Goal: Register for event/course

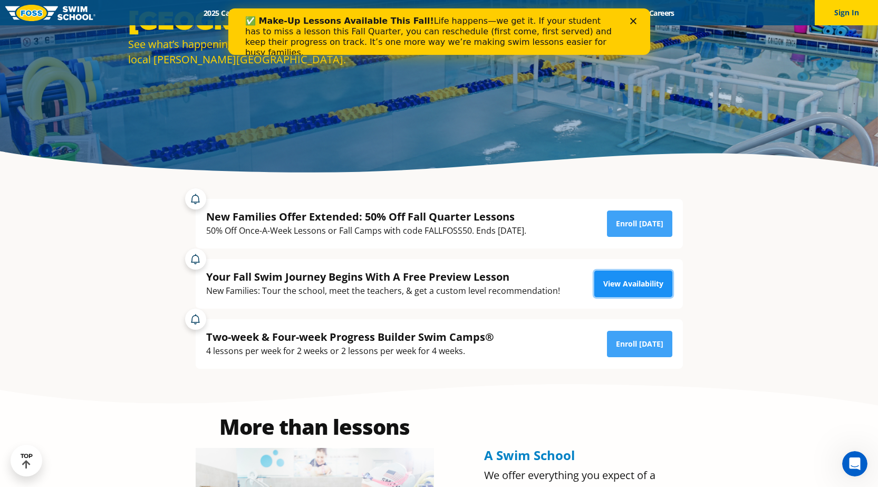
click at [625, 286] on link "View Availability" at bounding box center [634, 284] width 78 height 26
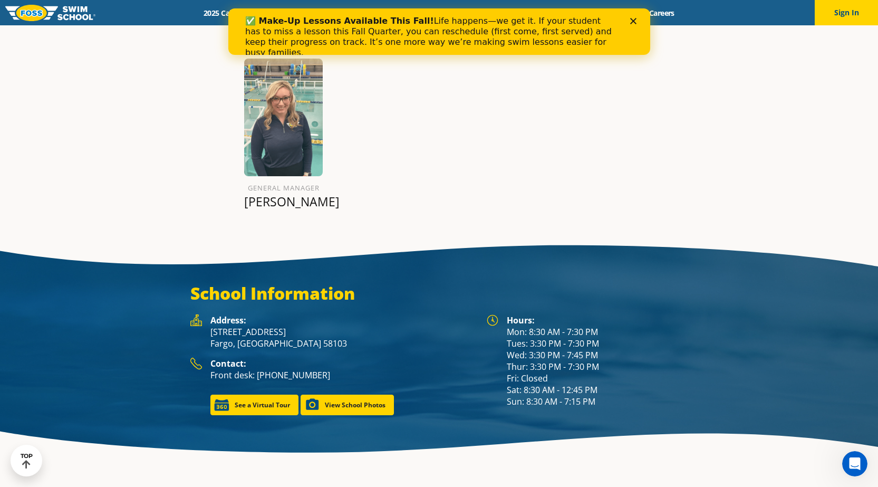
scroll to position [1319, 0]
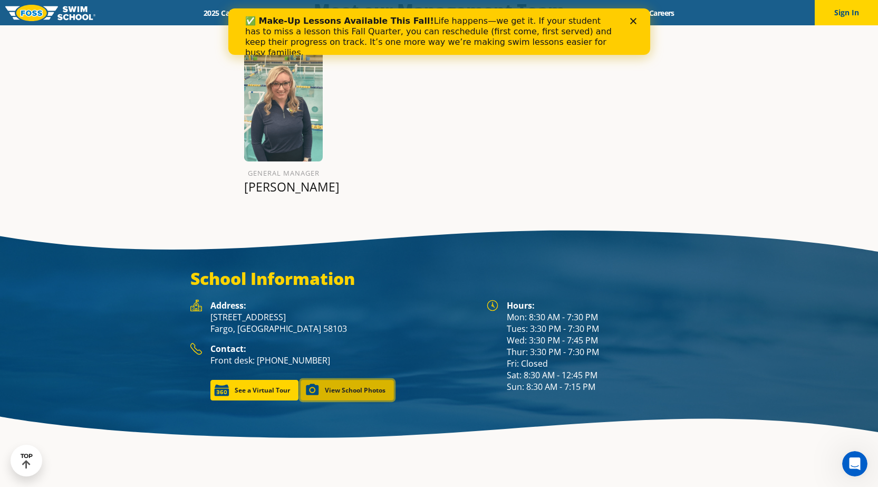
click at [349, 380] on link "View School Photos" at bounding box center [347, 390] width 93 height 21
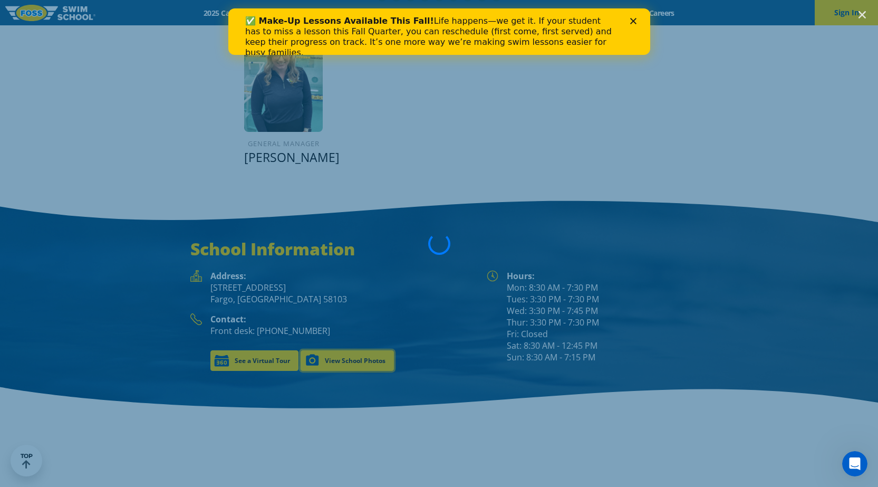
scroll to position [1304, 0]
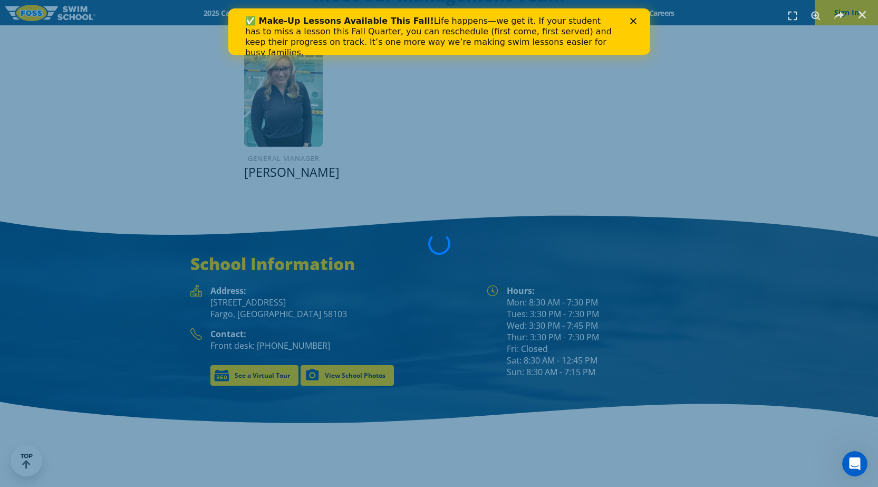
click at [635, 22] on icon "Close" at bounding box center [633, 21] width 6 height 6
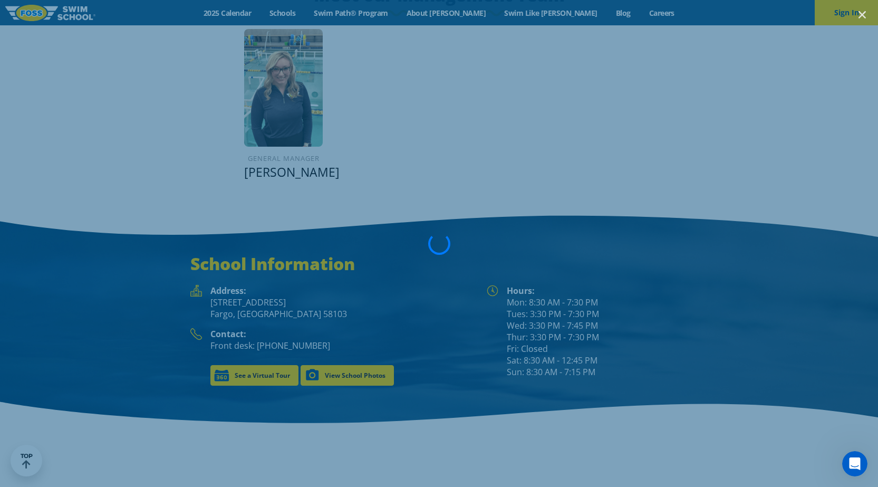
scroll to position [1289, 0]
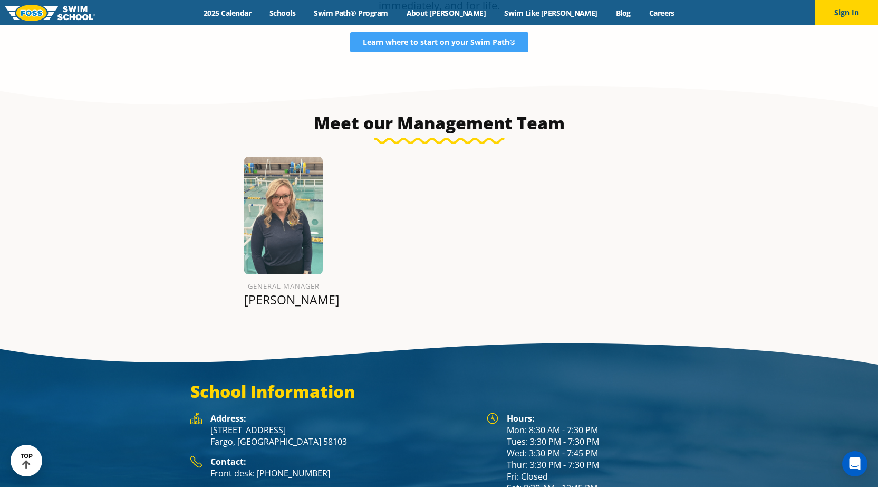
scroll to position [1372, 0]
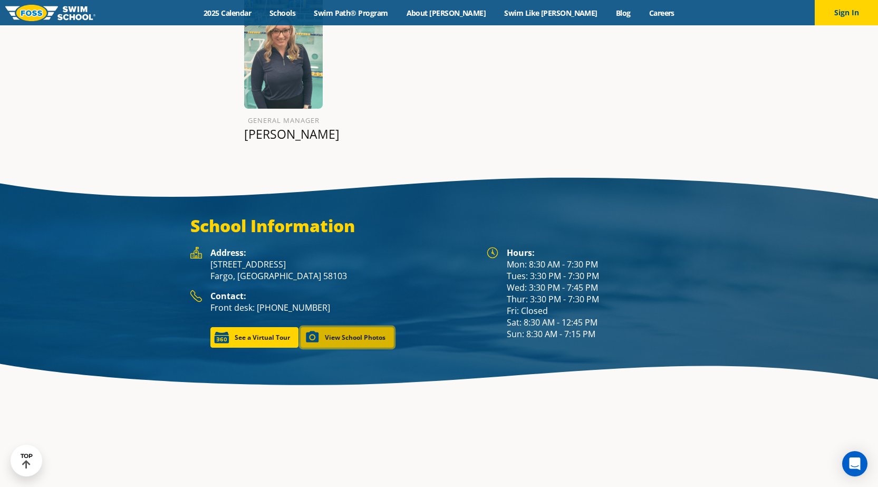
click at [357, 327] on link "View School Photos" at bounding box center [347, 337] width 93 height 21
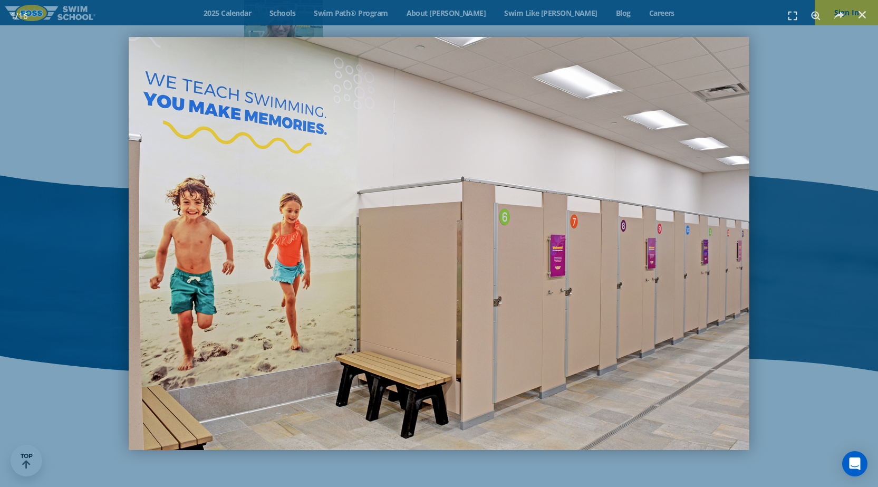
scroll to position [1251, 0]
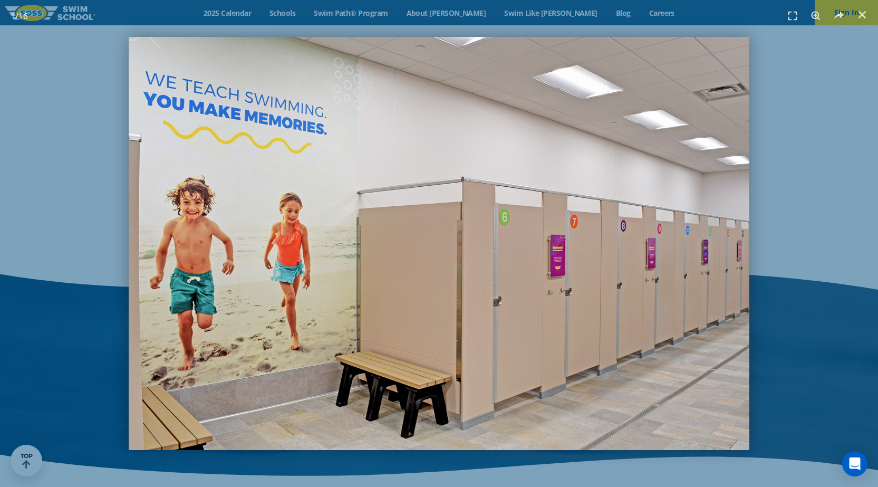
click at [416, 220] on img "1 / 16" at bounding box center [439, 243] width 621 height 413
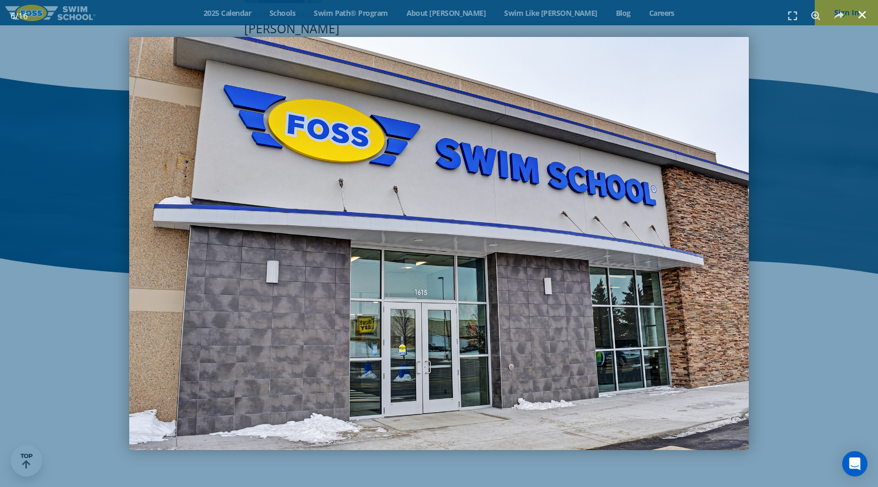
scroll to position [1462, 0]
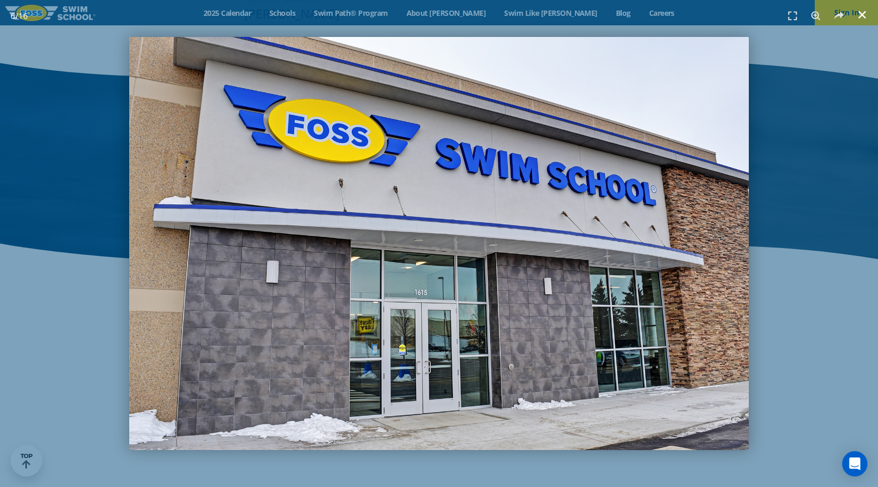
click at [862, 14] on use "Close (Esc)" at bounding box center [862, 14] width 7 height 7
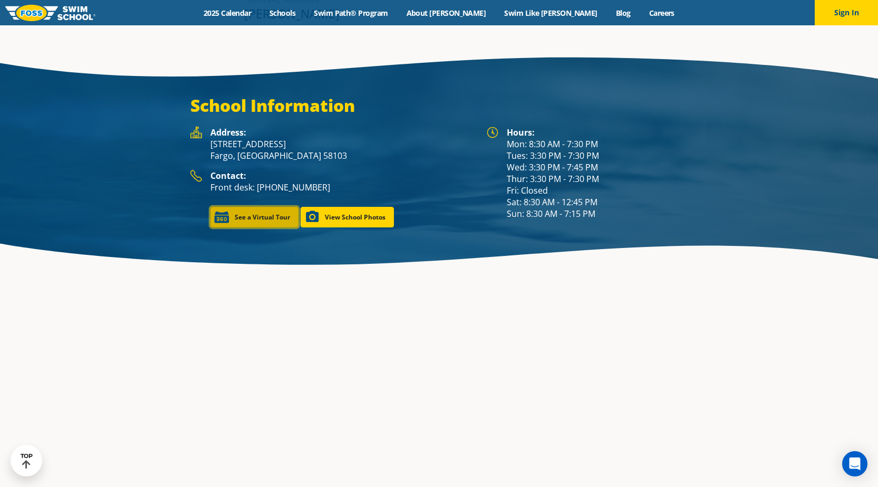
click at [241, 207] on link "See a Virtual Tour" at bounding box center [255, 217] width 88 height 21
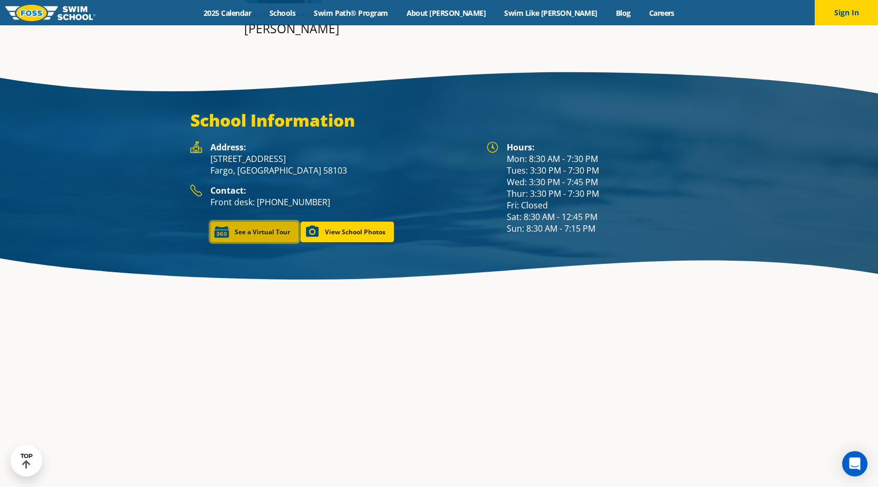
drag, startPoint x: 231, startPoint y: 197, endPoint x: 212, endPoint y: 206, distance: 21.7
click at [212, 222] on link "See a Virtual Tour" at bounding box center [255, 232] width 88 height 21
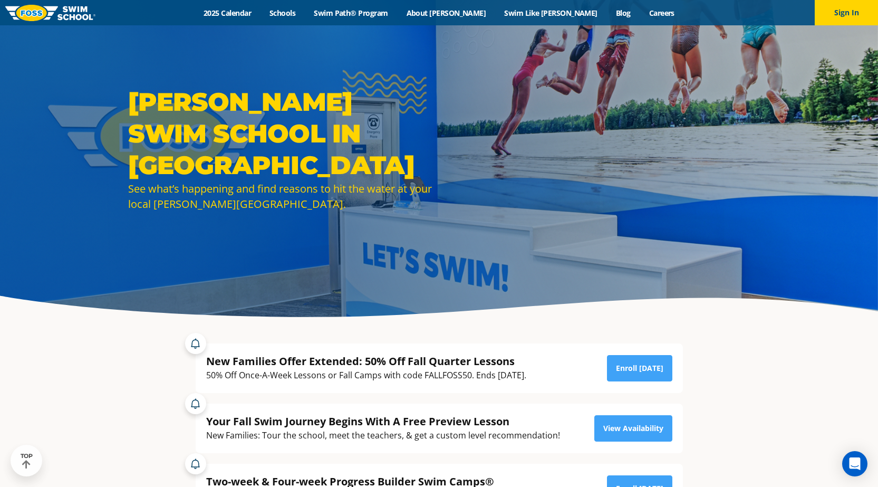
scroll to position [0, 0]
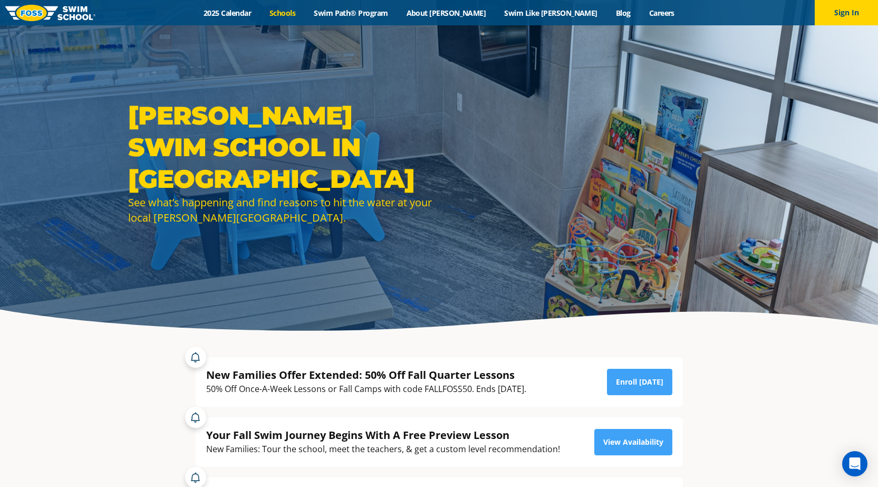
click at [305, 12] on link "Schools" at bounding box center [283, 13] width 44 height 10
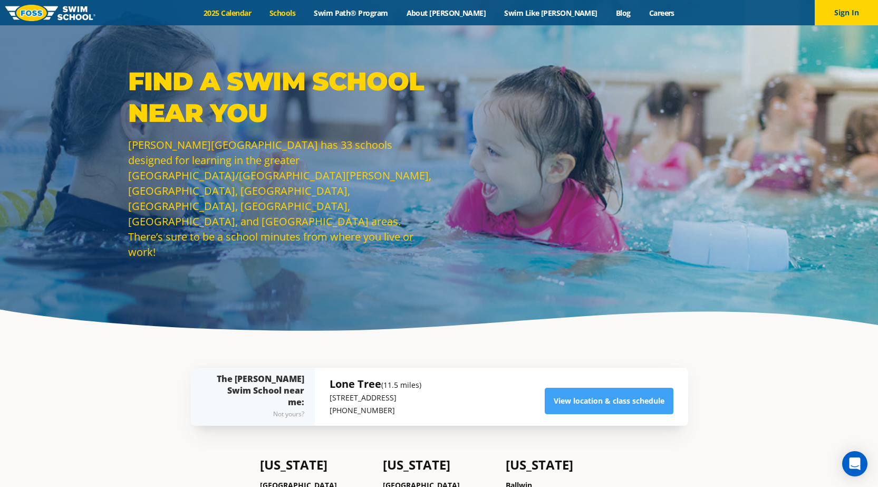
click at [249, 13] on link "2025 Calendar" at bounding box center [228, 13] width 66 height 10
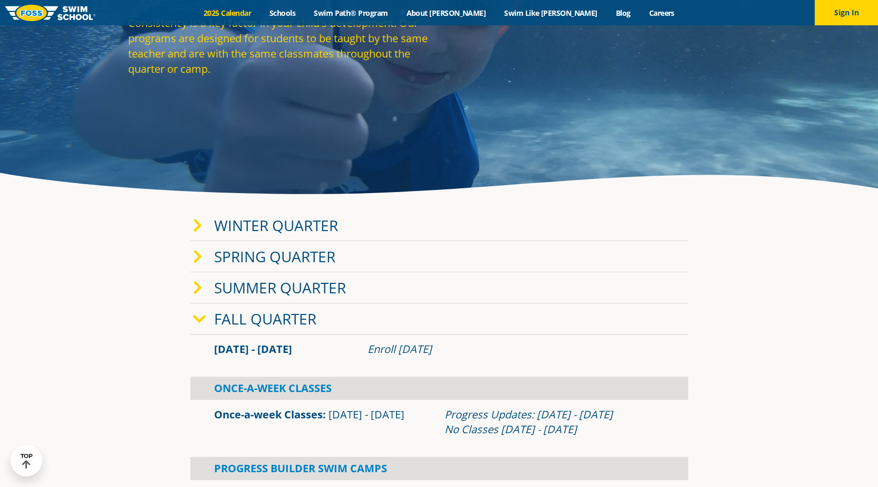
scroll to position [158, 0]
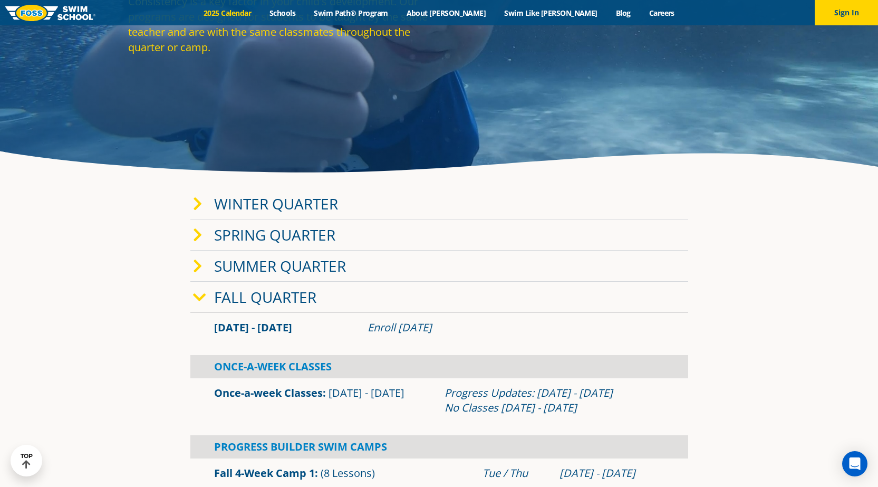
click at [239, 302] on link "Fall Quarter" at bounding box center [265, 297] width 102 height 20
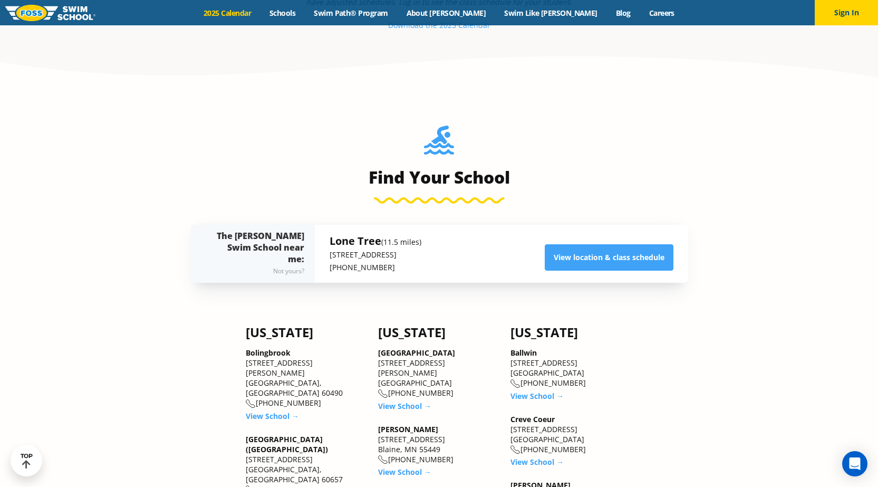
scroll to position [528, 0]
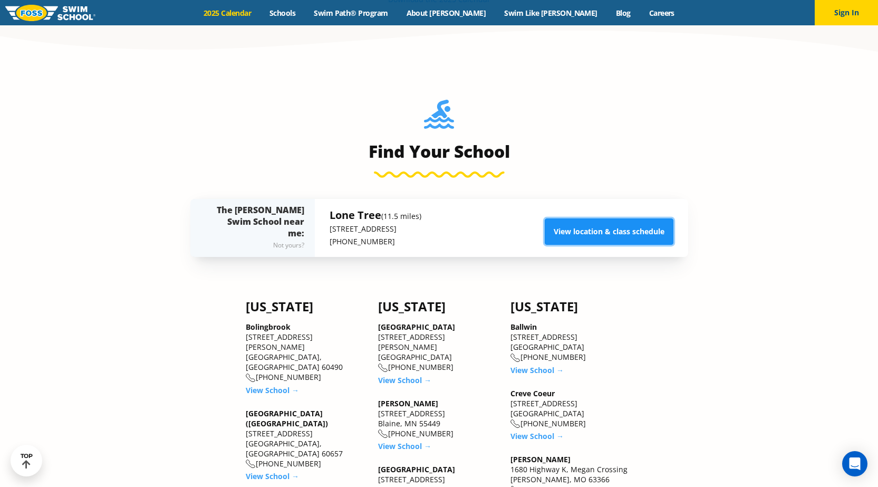
click at [645, 232] on link "View location & class schedule" at bounding box center [609, 231] width 129 height 26
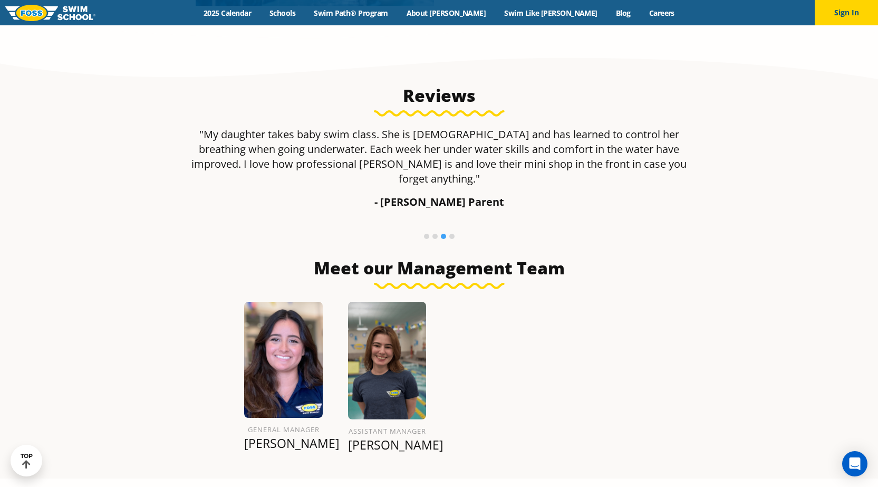
scroll to position [867, 0]
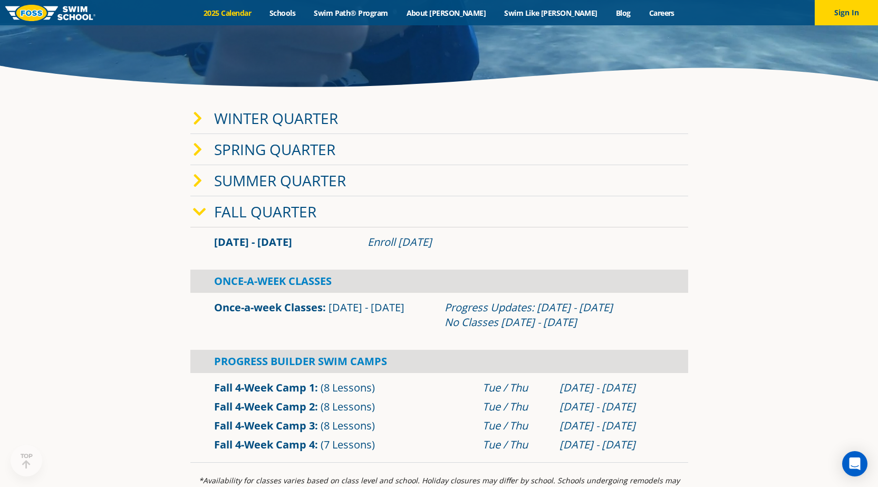
scroll to position [264, 0]
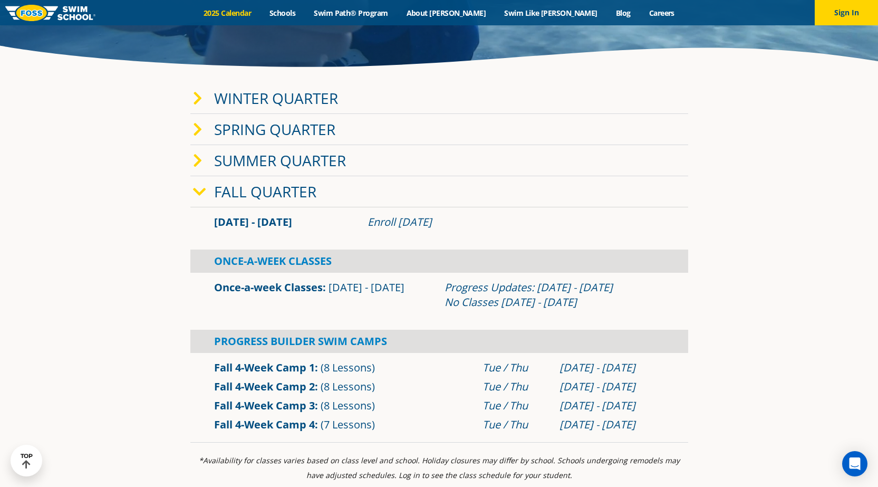
click at [333, 368] on span "(8 Lessons)" at bounding box center [348, 367] width 54 height 14
click at [269, 362] on link "Fall 4-Week Camp 1" at bounding box center [264, 367] width 101 height 14
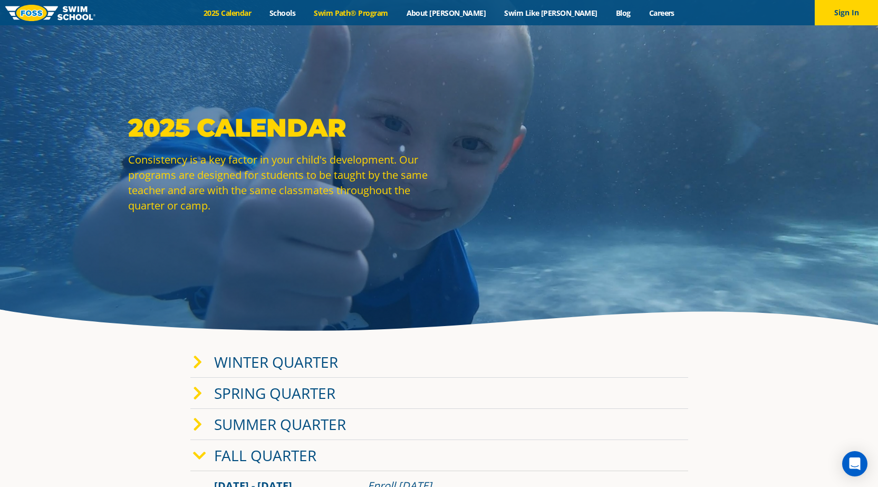
click at [362, 13] on link "Swim Path® Program" at bounding box center [351, 13] width 92 height 10
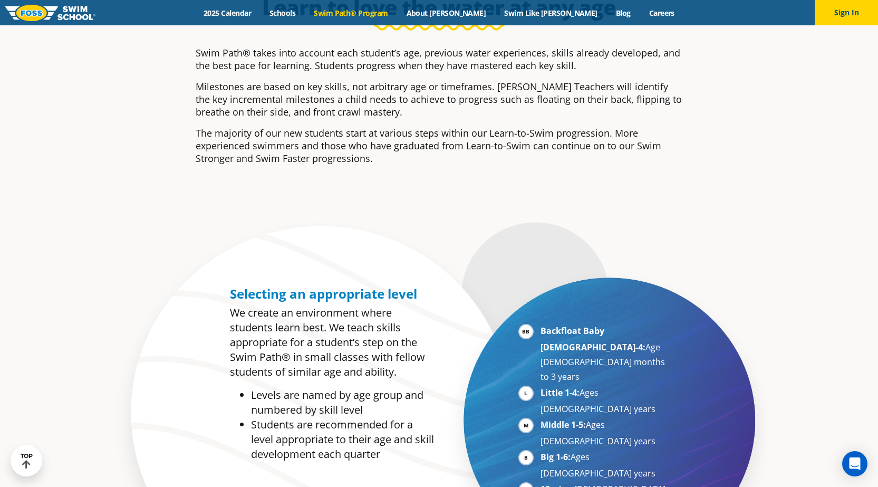
scroll to position [475, 0]
